Goal: Information Seeking & Learning: Learn about a topic

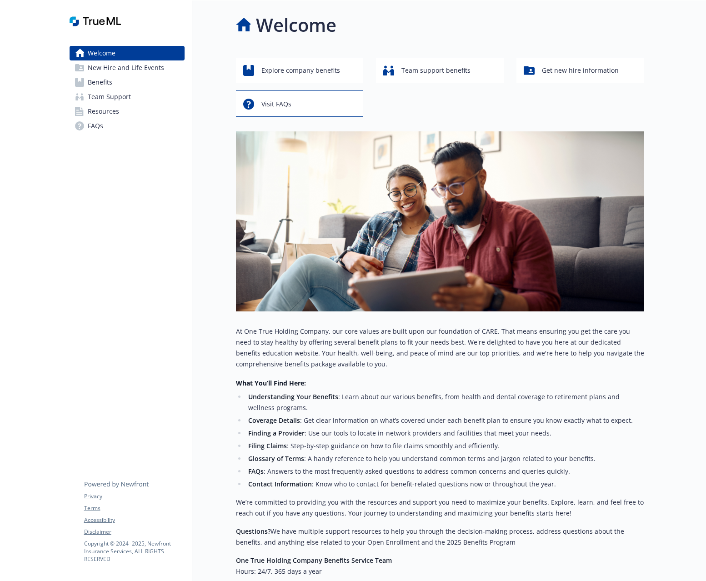
click at [125, 82] on link "Benefits" at bounding box center [127, 82] width 115 height 15
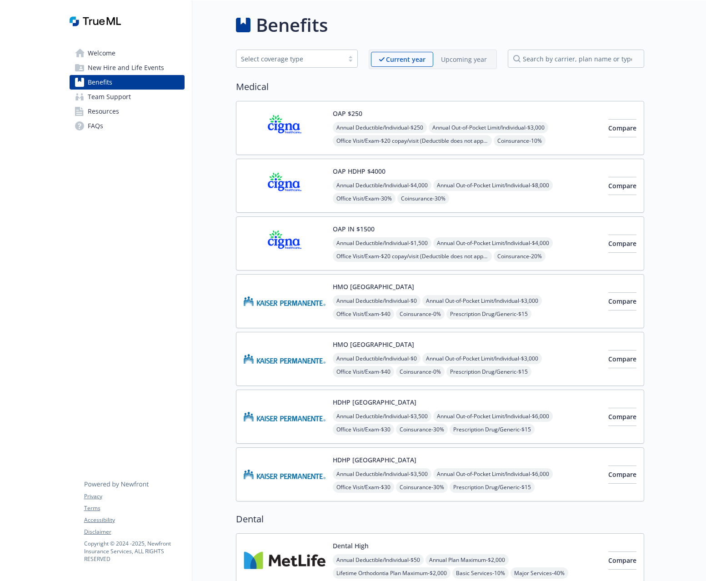
click at [325, 53] on div "Select coverage type" at bounding box center [289, 58] width 107 height 11
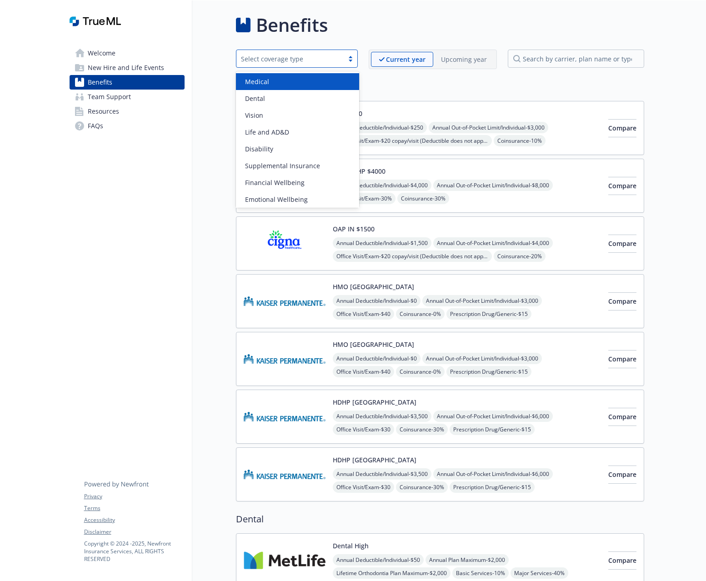
click at [290, 81] on div "Medical" at bounding box center [297, 82] width 113 height 10
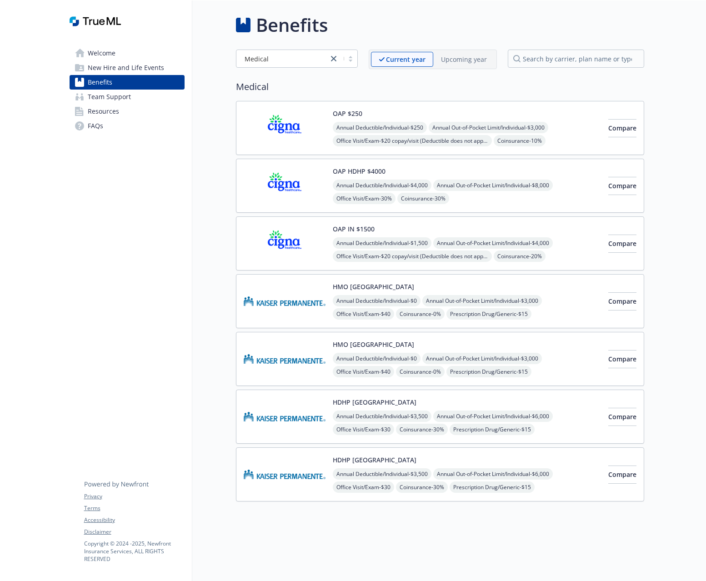
click at [137, 106] on link "Resources" at bounding box center [127, 111] width 115 height 15
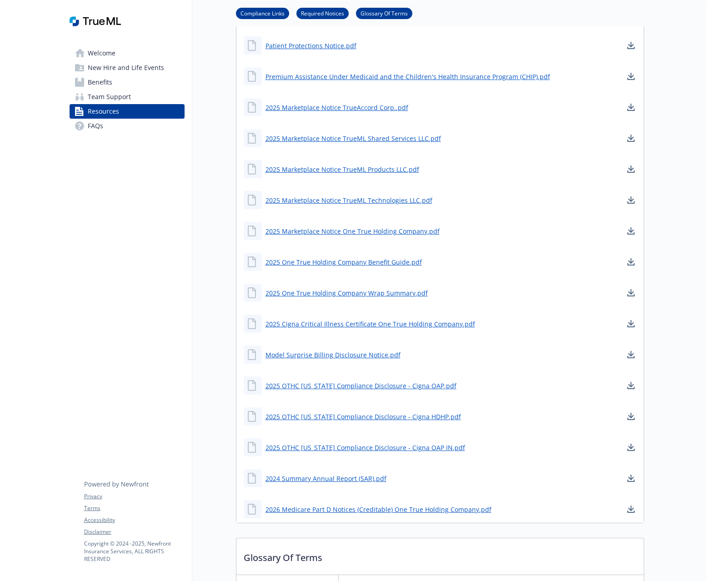
scroll to position [408, 0]
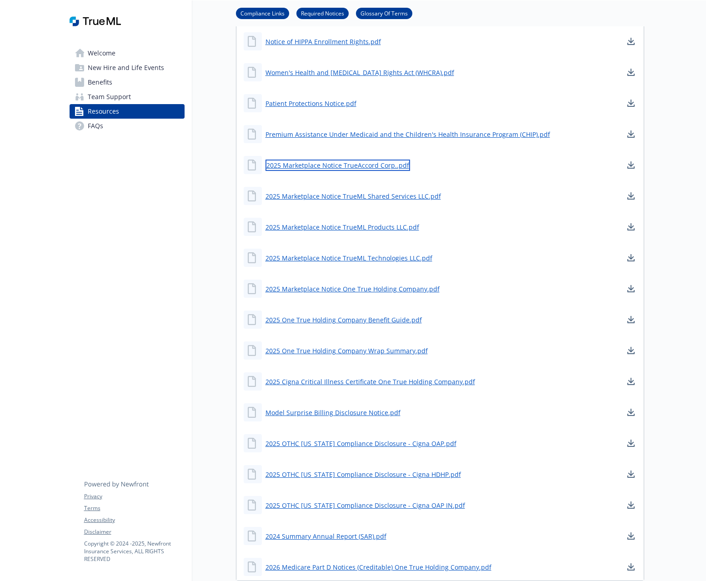
click at [316, 167] on link "2025 Marketplace Notice TrueAccord Corp..pdf" at bounding box center [337, 164] width 144 height 11
click at [119, 125] on link "FAQs" at bounding box center [127, 126] width 115 height 15
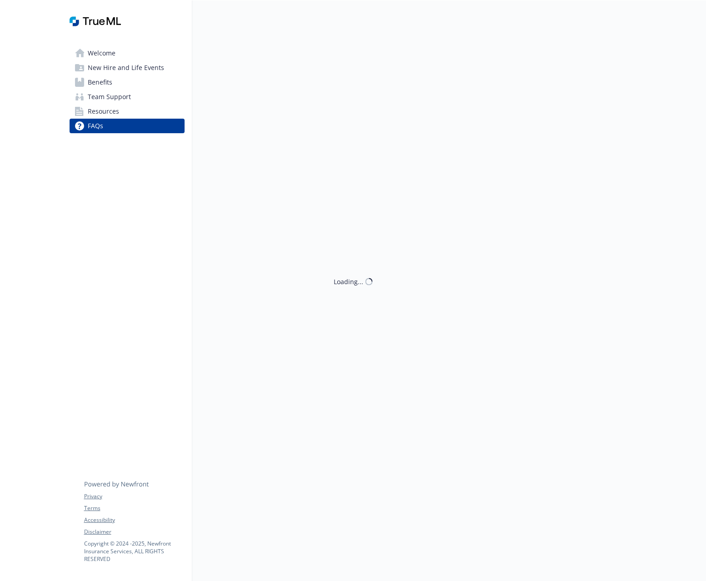
scroll to position [408, 0]
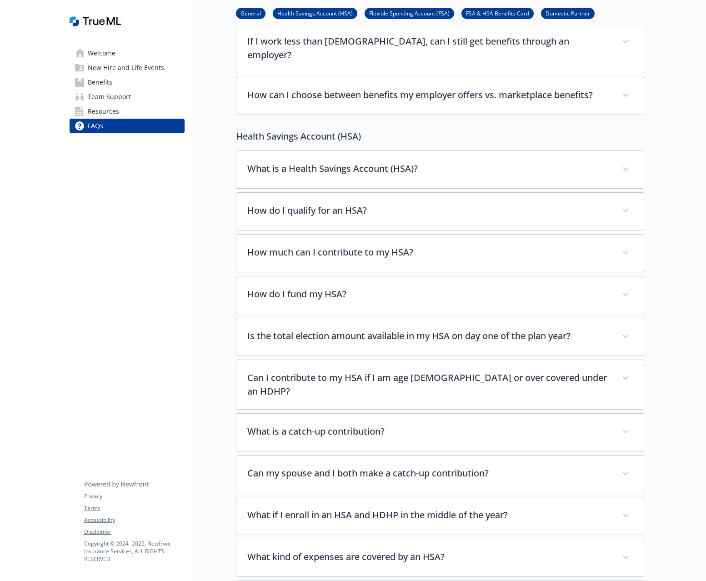
click at [405, 16] on link "Flexible Spending Account (FSA)" at bounding box center [409, 13] width 90 height 9
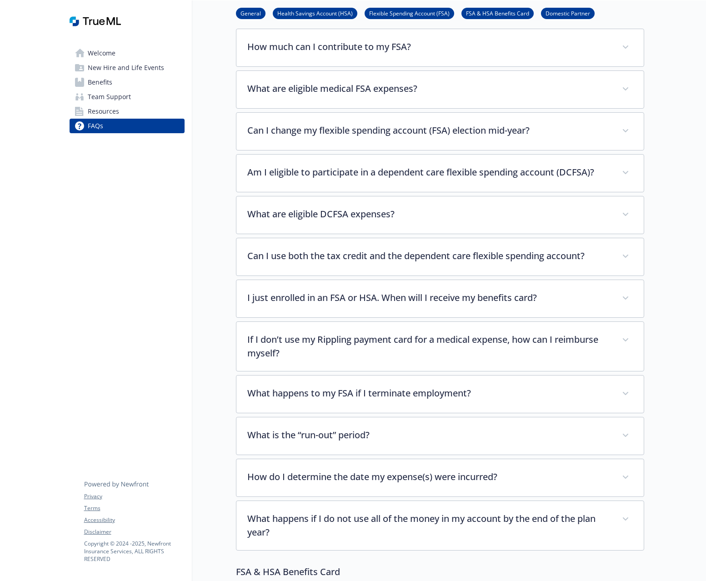
scroll to position [1834, 7]
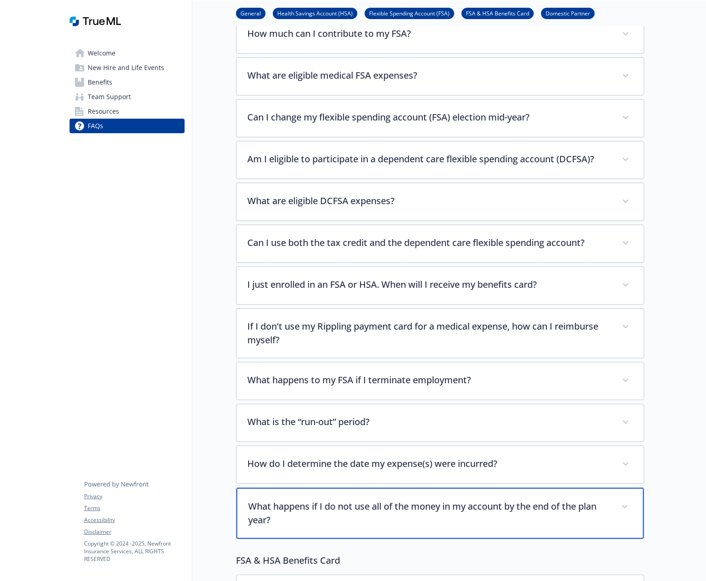
click at [378, 488] on div "What happens if I do not use all of the money in my account by the end of the p…" at bounding box center [439, 513] width 407 height 51
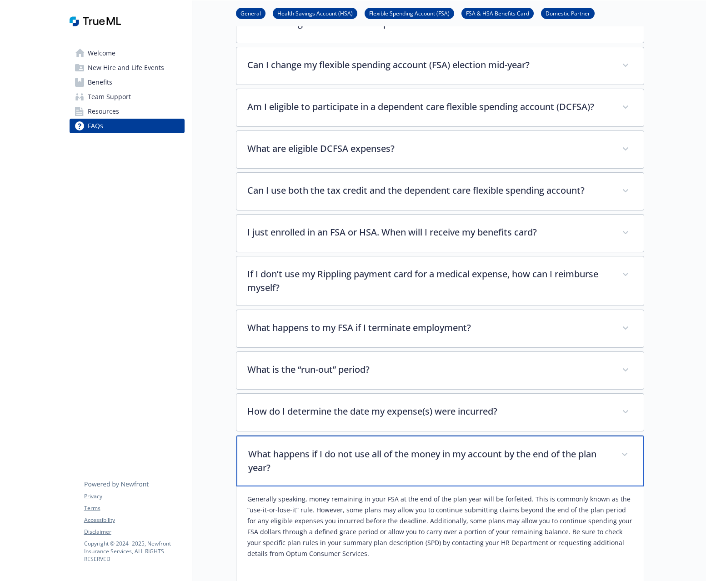
scroll to position [1902, 7]
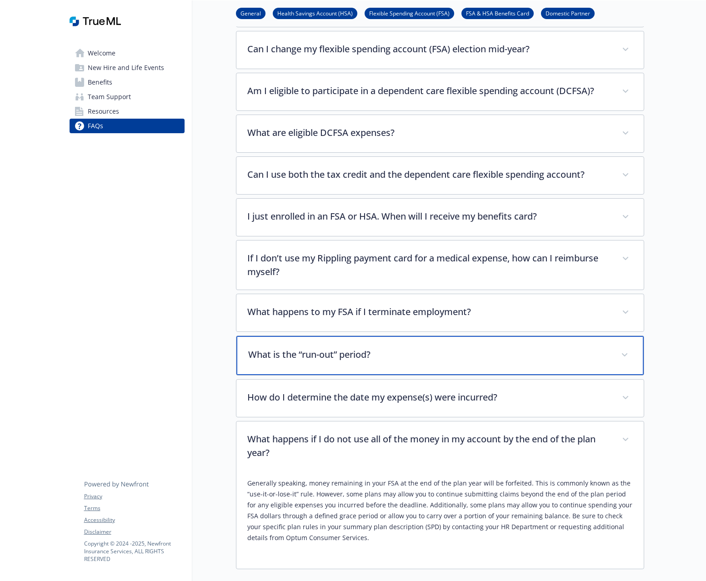
click at [286, 341] on div "What is the “run-out” period?" at bounding box center [439, 355] width 407 height 39
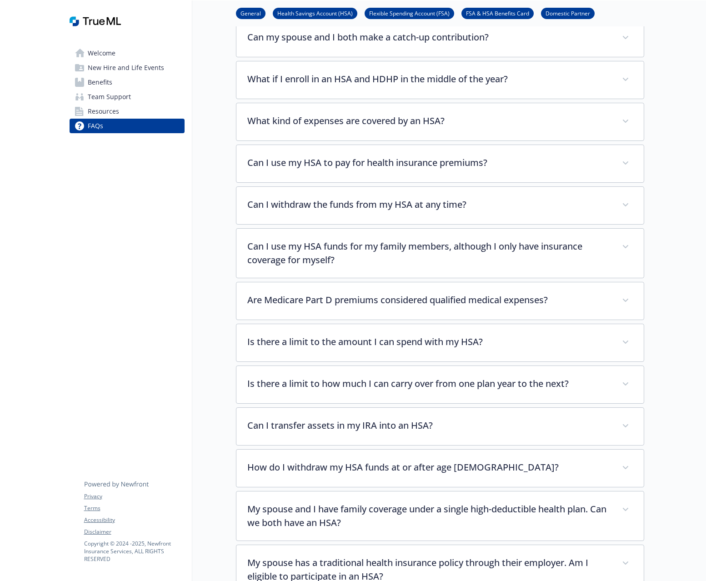
scroll to position [732, 7]
